Goal: Use online tool/utility: Use online tool/utility

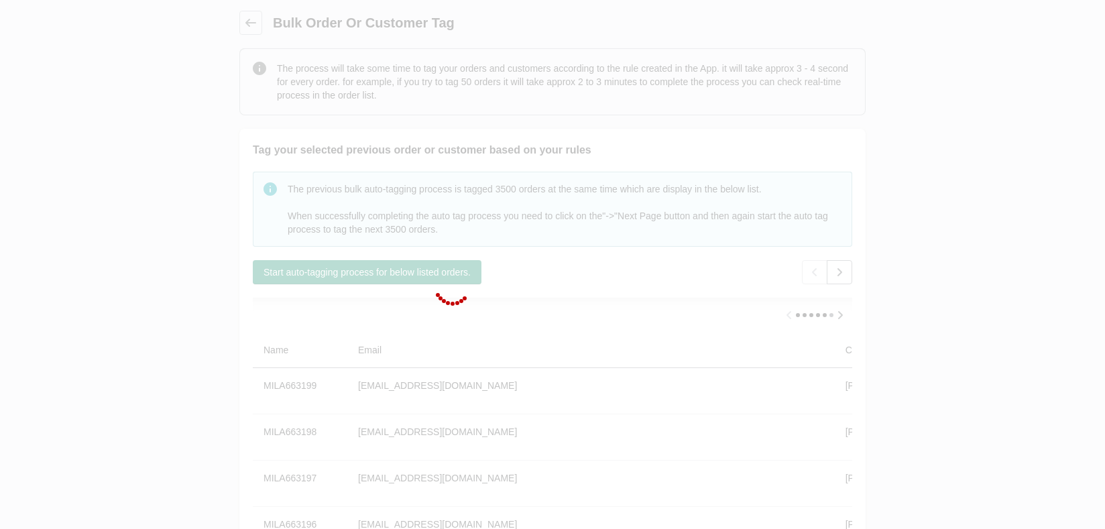
click at [808, 331] on div at bounding box center [552, 264] width 1105 height 529
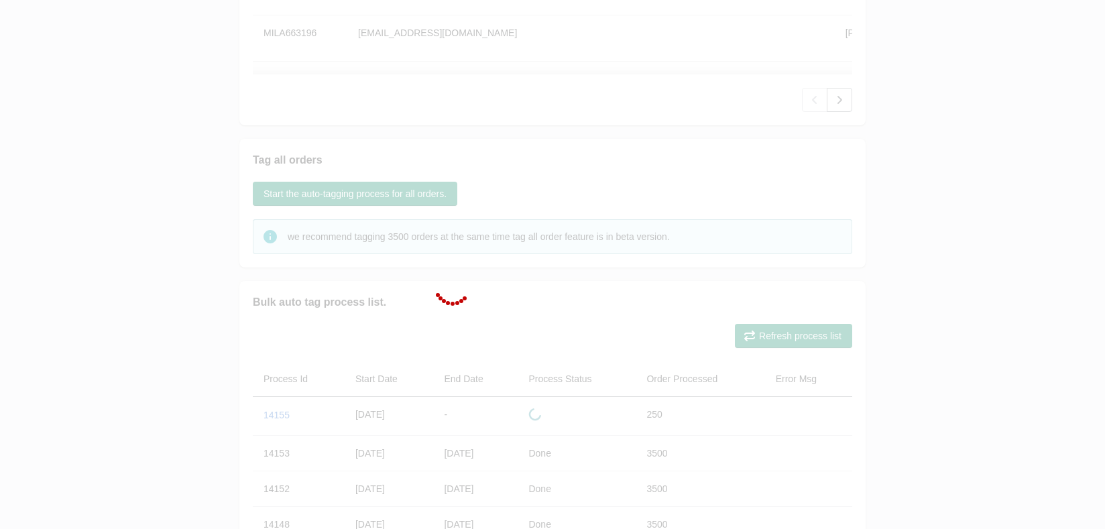
scroll to position [290, 0]
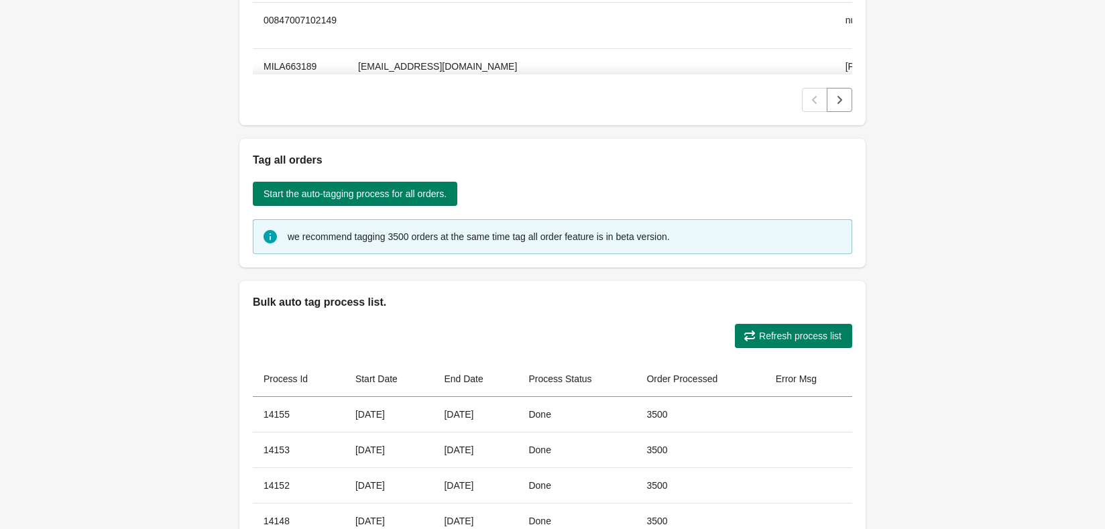
click at [979, 162] on div "Back Bulk Order Or Customer Tag The process will take some time to tag your ord…" at bounding box center [552, 111] width 1105 height 1207
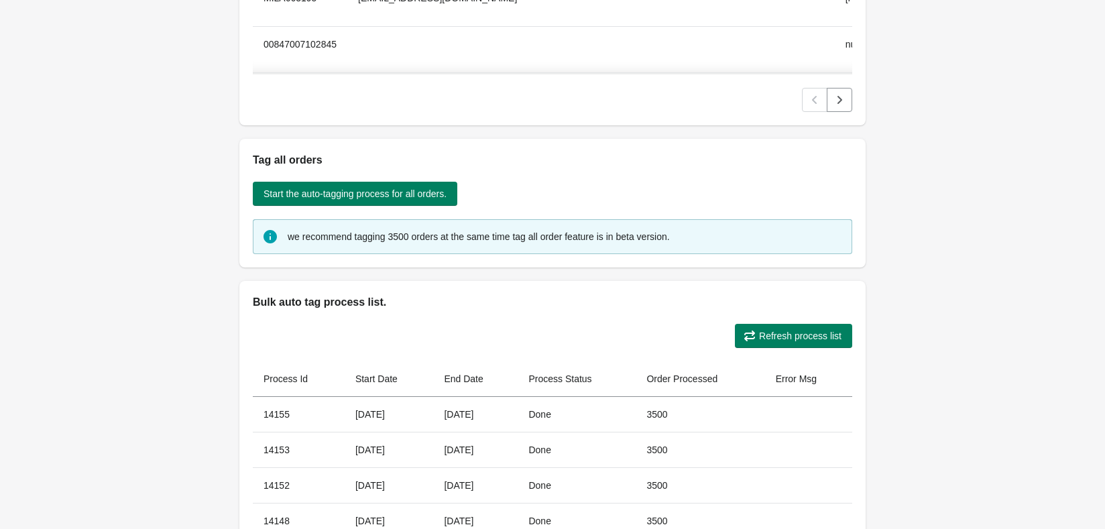
scroll to position [22, 0]
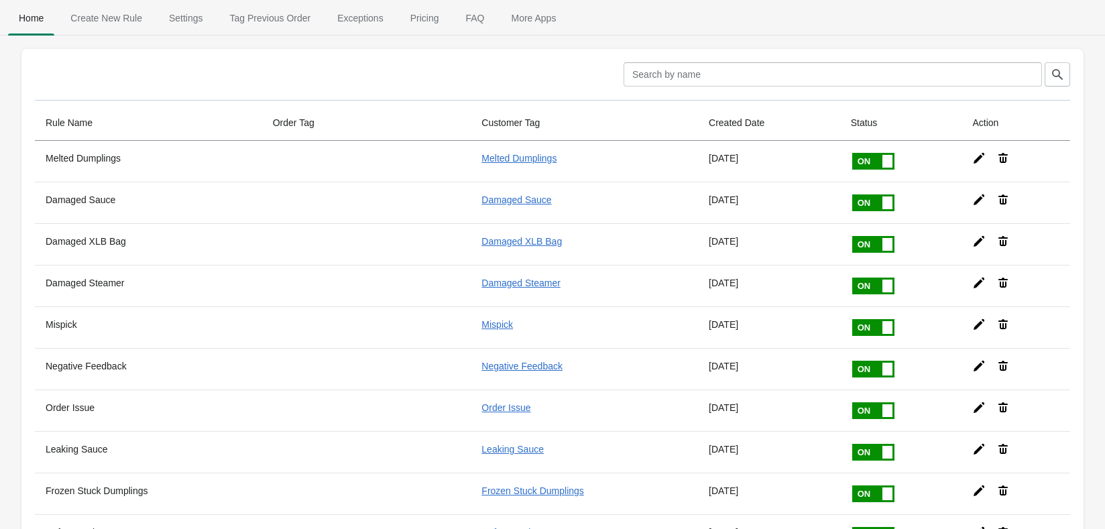
click at [249, 16] on span "Tag Previous Order" at bounding box center [270, 18] width 103 height 24
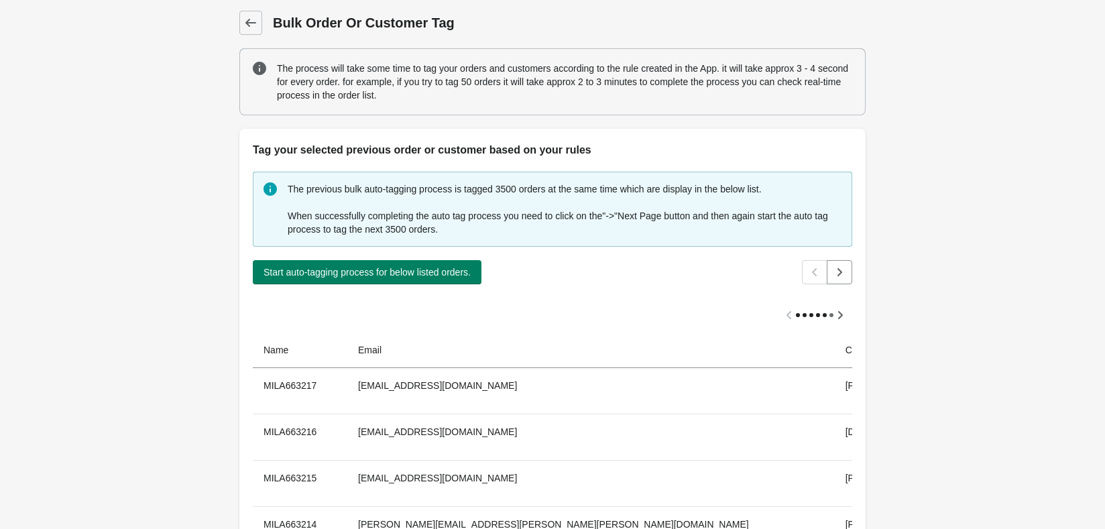
click at [461, 260] on button "Start auto-tagging process for below listed orders." at bounding box center [367, 272] width 229 height 24
click at [0, 0] on div at bounding box center [0, 0] width 0 height 0
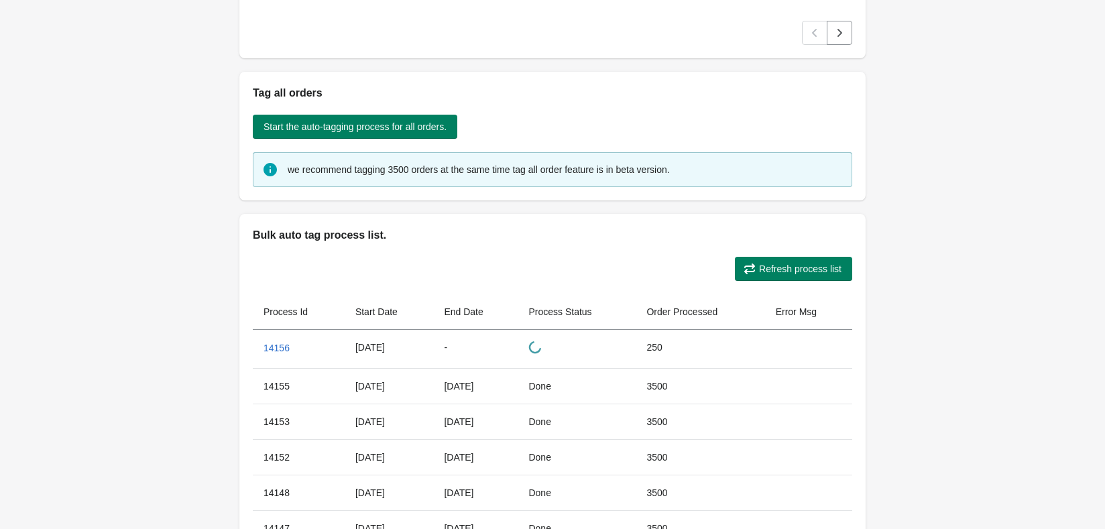
click at [793, 267] on span "Refresh process list" at bounding box center [800, 269] width 82 height 11
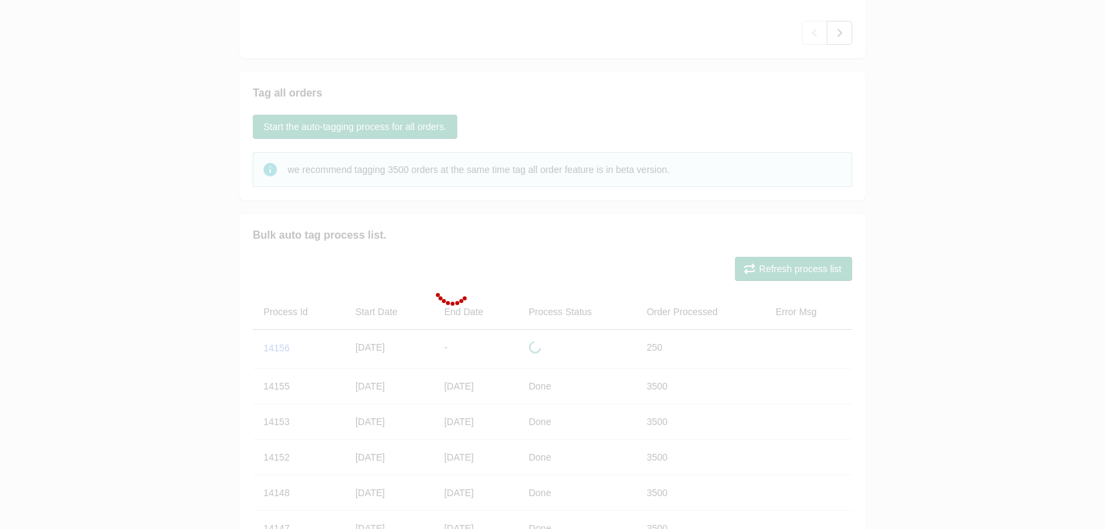
click at [787, 268] on div at bounding box center [552, 264] width 1105 height 529
